Goal: Transaction & Acquisition: Purchase product/service

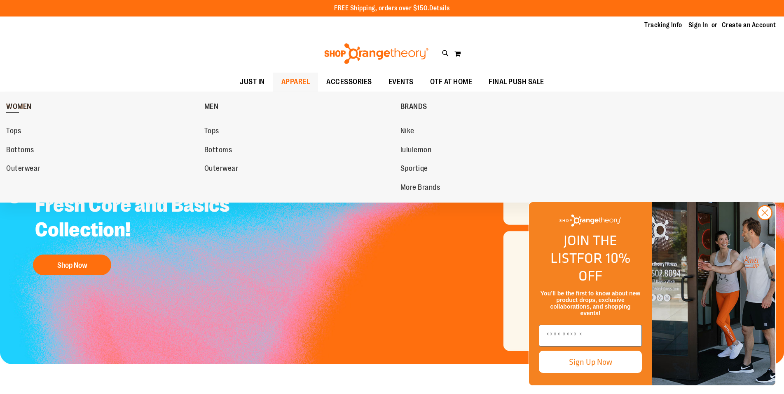
click at [18, 106] on span "WOMEN" at bounding box center [19, 107] width 26 height 10
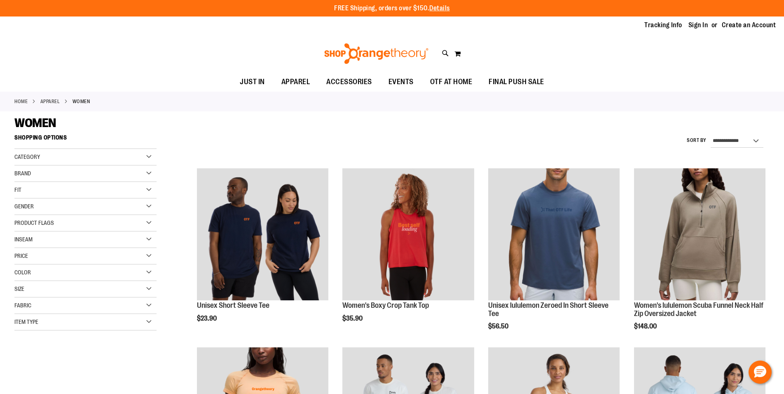
click at [29, 174] on span "Brand" at bounding box center [22, 173] width 16 height 7
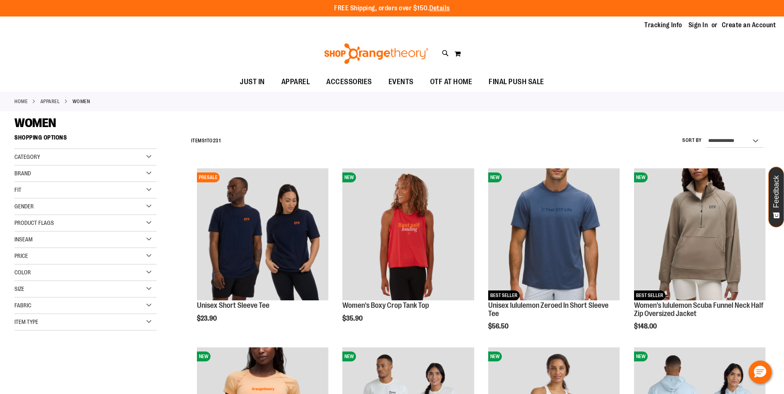
click at [27, 174] on span "Brand" at bounding box center [22, 173] width 16 height 7
click at [21, 206] on link "lululemon" at bounding box center [80, 207] width 136 height 9
